Goal: Find specific page/section: Find specific page/section

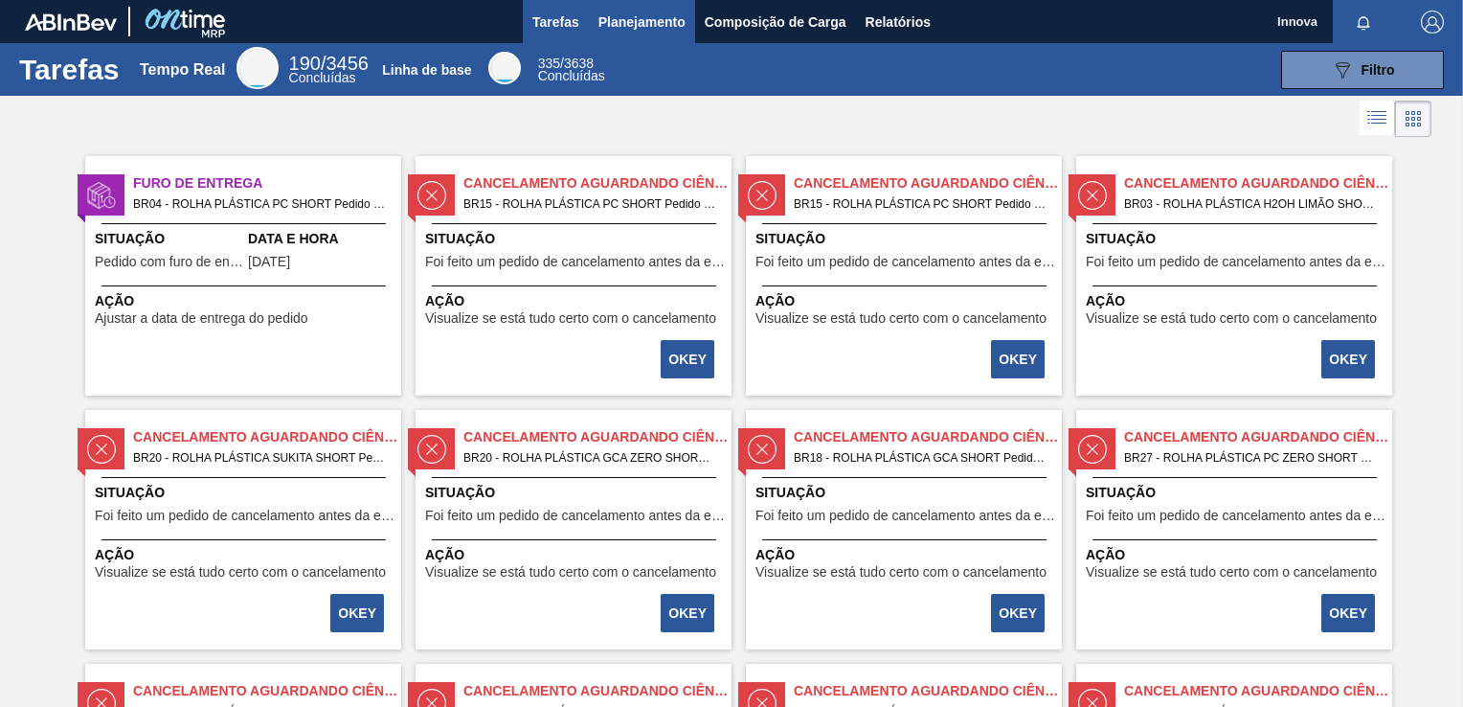
click at [644, 14] on span "Planejamento" at bounding box center [642, 22] width 87 height 23
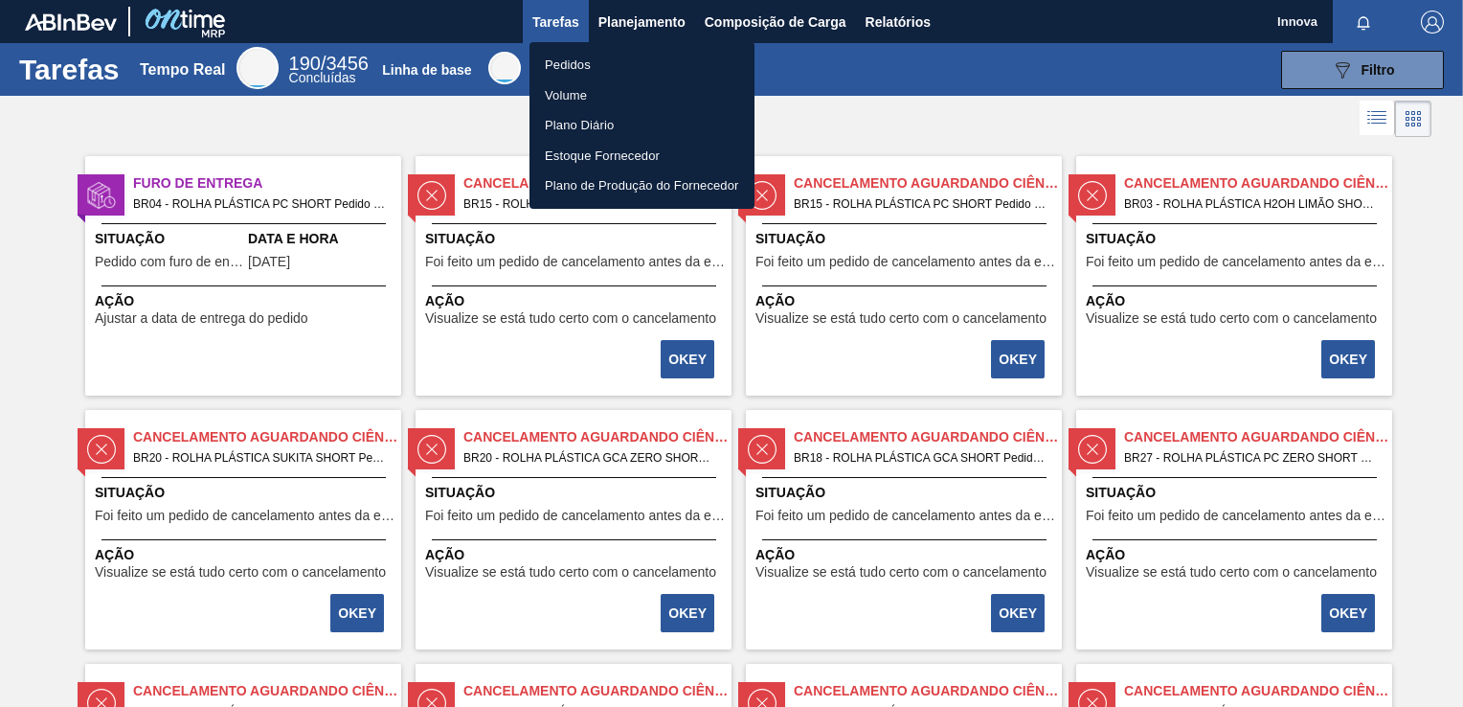
click at [583, 59] on li "Pedidos" at bounding box center [642, 65] width 225 height 31
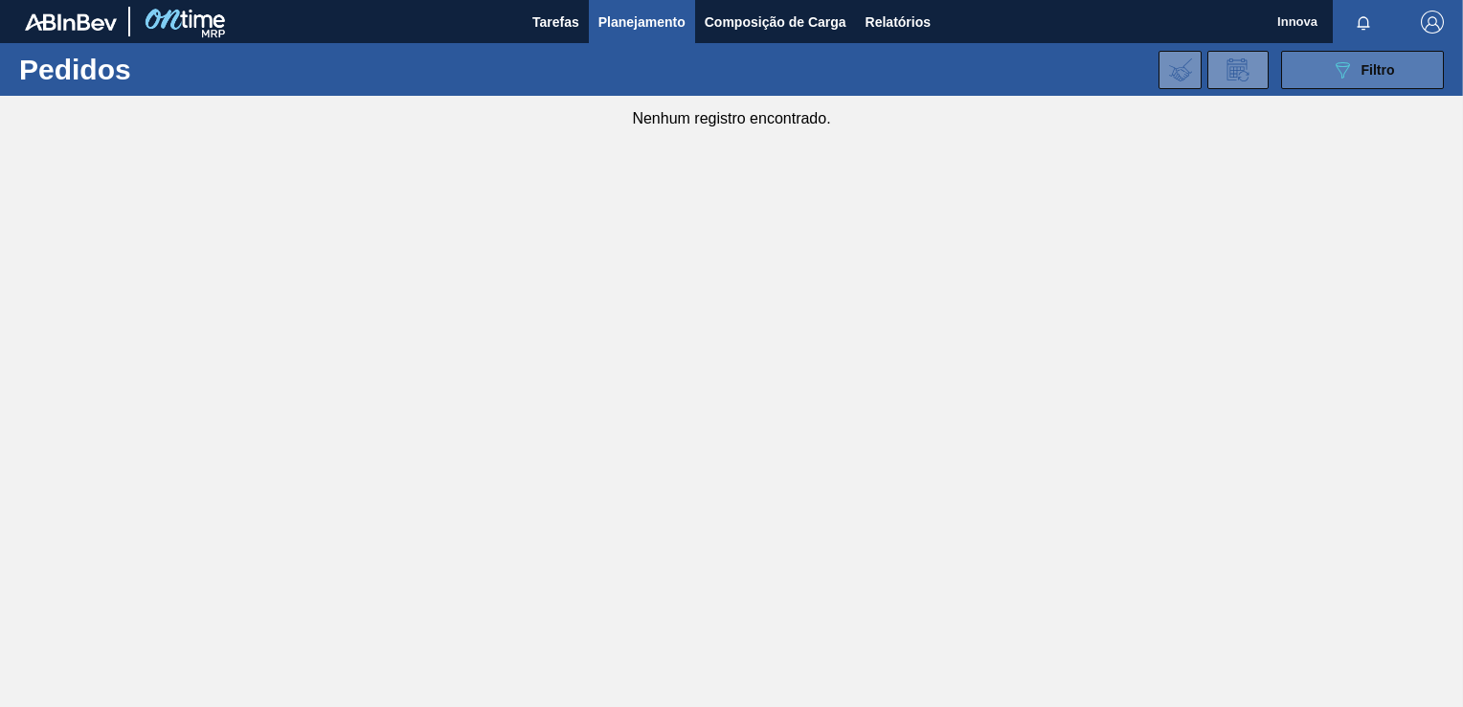
click at [1333, 73] on icon "089F7B8B-B2A5-4AFE-B5C0-19BA573D28AC" at bounding box center [1342, 69] width 23 height 23
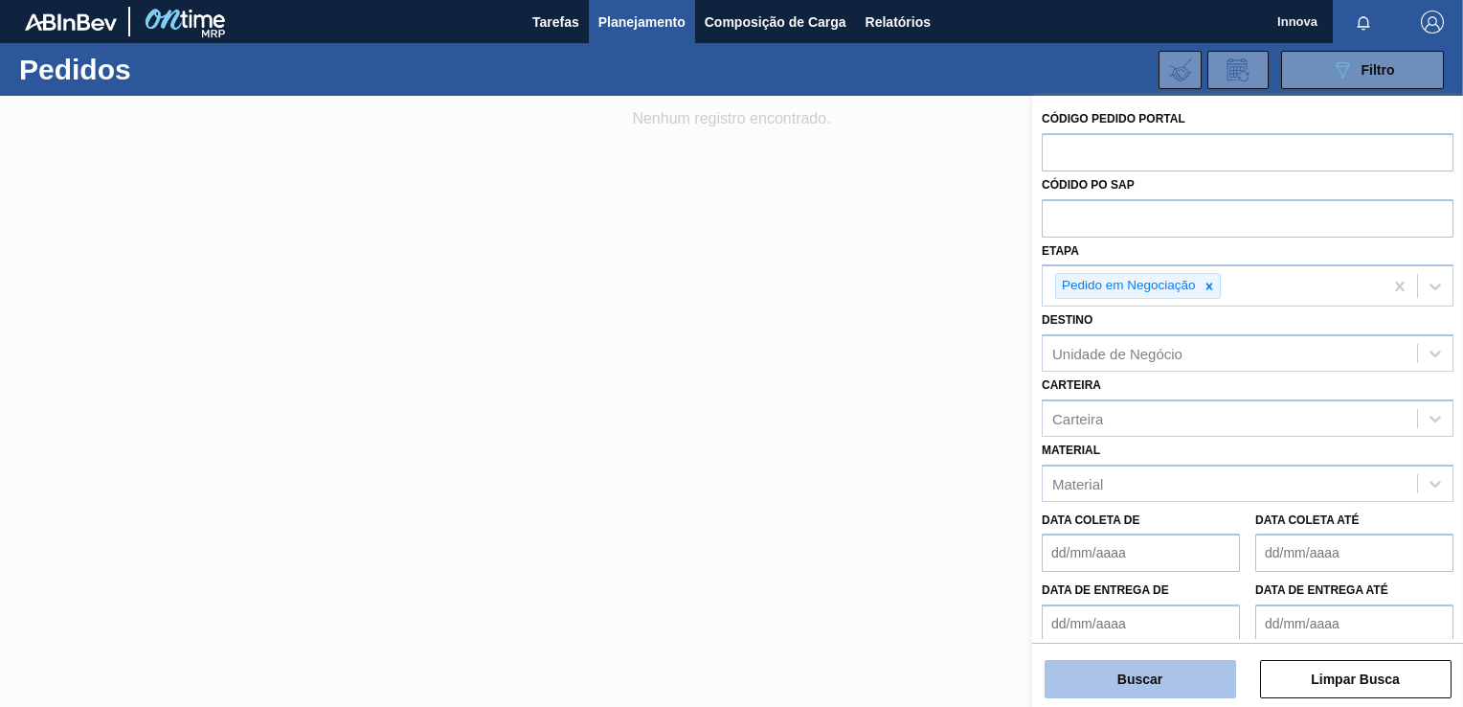
click at [1176, 681] on button "Buscar" at bounding box center [1141, 679] width 192 height 38
